Goal: Share content

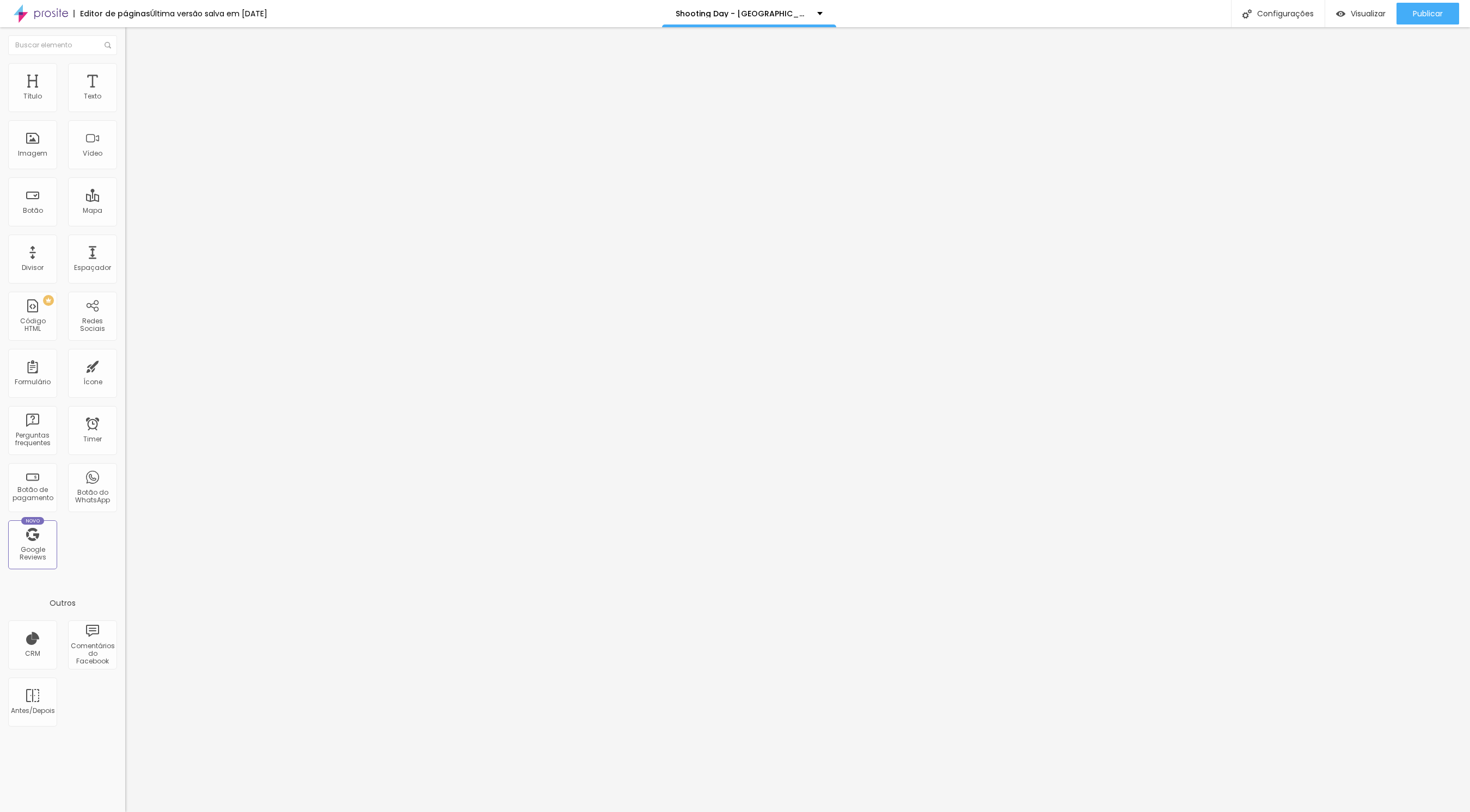
click at [125, 224] on input "[URL][DOMAIN_NAME]!" at bounding box center [190, 219] width 131 height 11
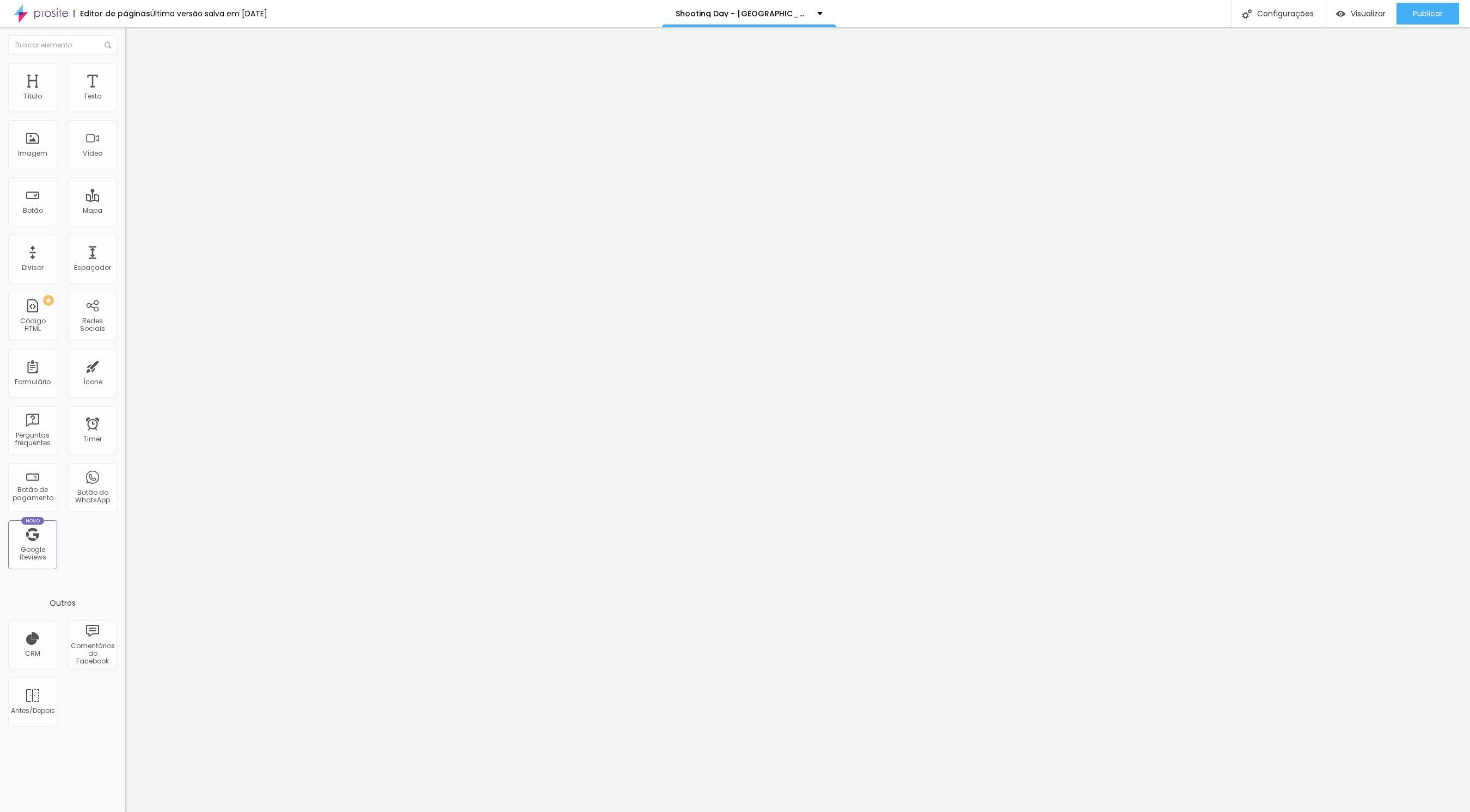
click at [125, 224] on input "[URL][DOMAIN_NAME]!" at bounding box center [190, 219] width 131 height 11
click at [125, 223] on input "[URL][DOMAIN_NAME]!" at bounding box center [190, 219] width 131 height 11
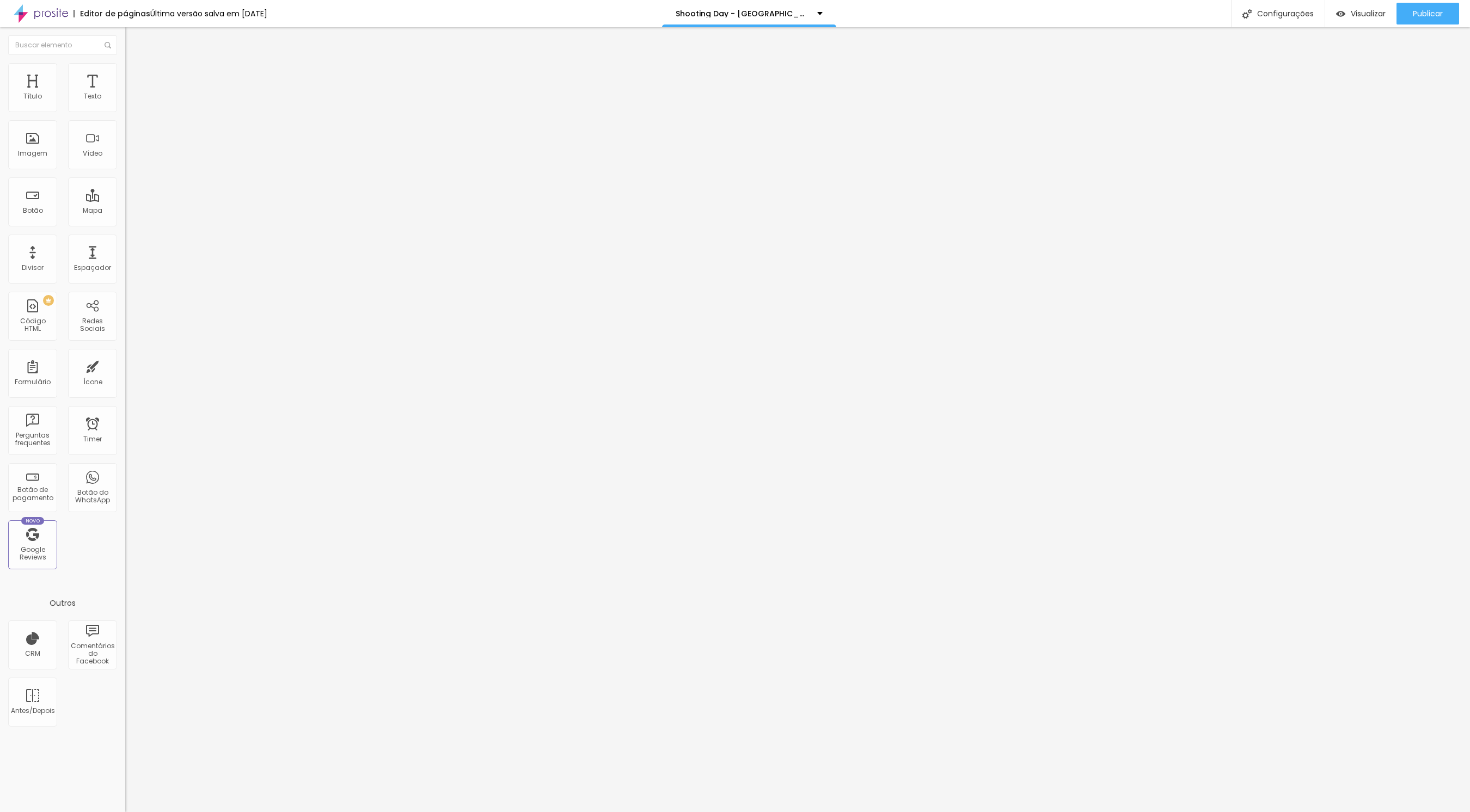
scroll to position [0, 0]
